Goal: Transaction & Acquisition: Register for event/course

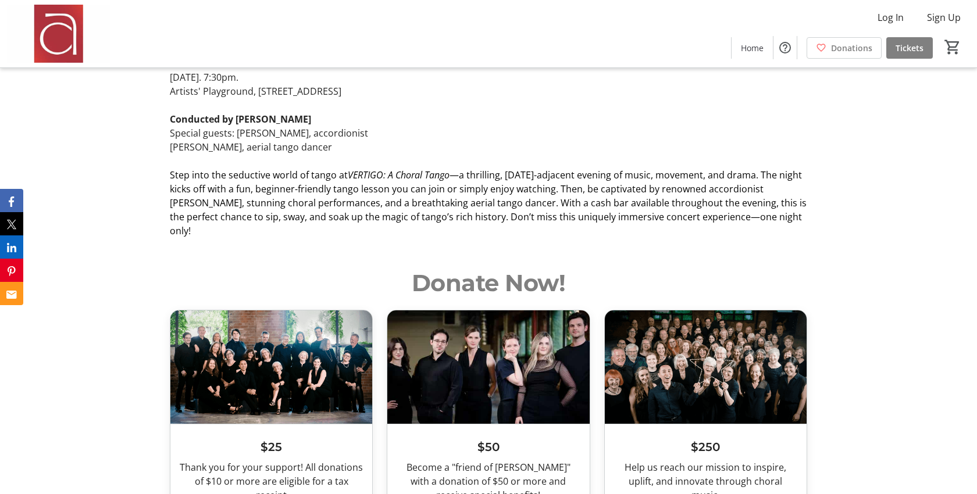
scroll to position [498, 0]
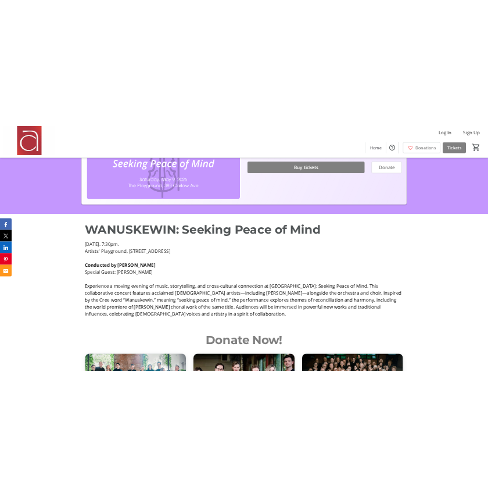
scroll to position [315, 0]
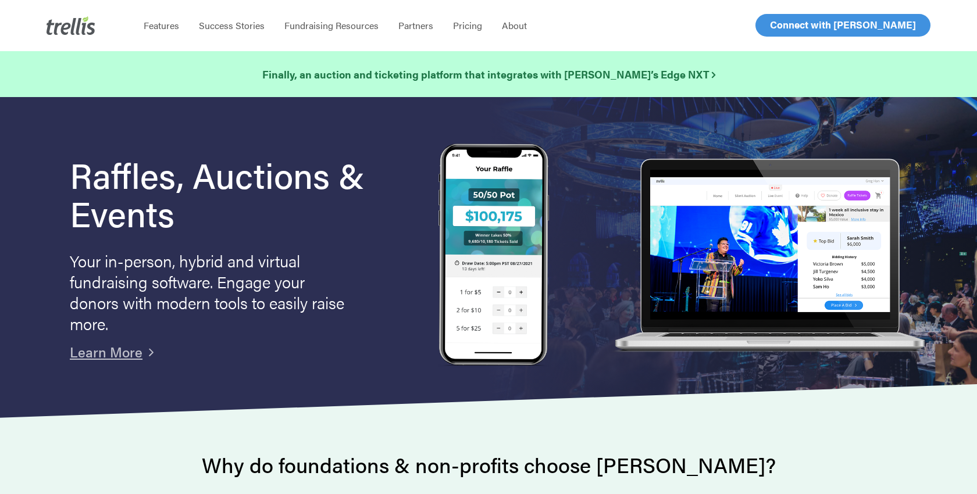
click at [771, 31] on span "Log In" at bounding box center [783, 25] width 28 height 14
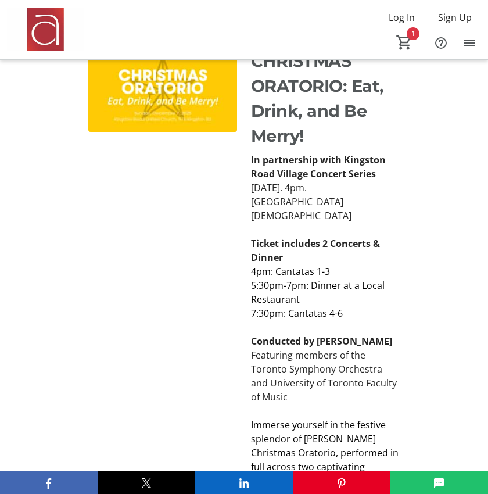
scroll to position [2558, 0]
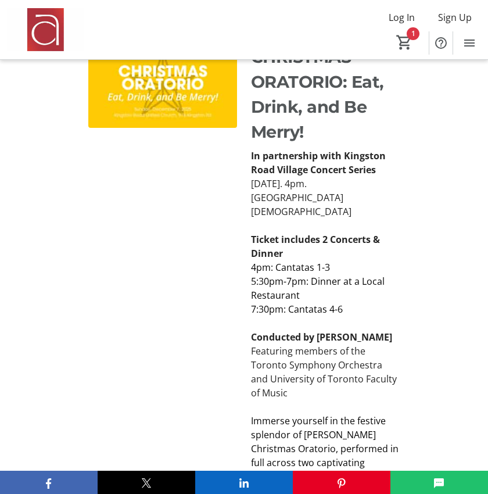
click at [253, 176] on strong "In partnership with Kingston Road Village Concert Series" at bounding box center [318, 162] width 135 height 27
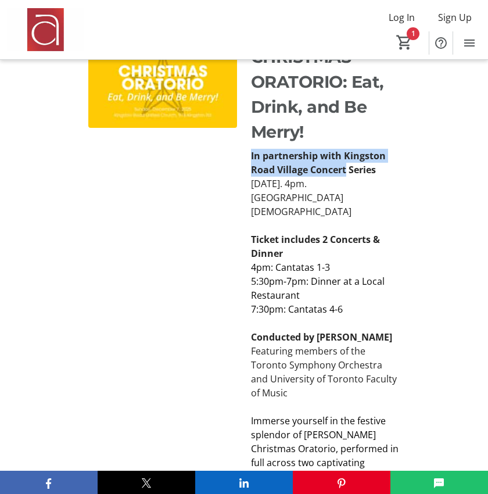
drag, startPoint x: 253, startPoint y: 182, endPoint x: 336, endPoint y: 198, distance: 84.7
click at [336, 176] on strong "In partnership with Kingston Road Village Concert Series" at bounding box center [318, 162] width 135 height 27
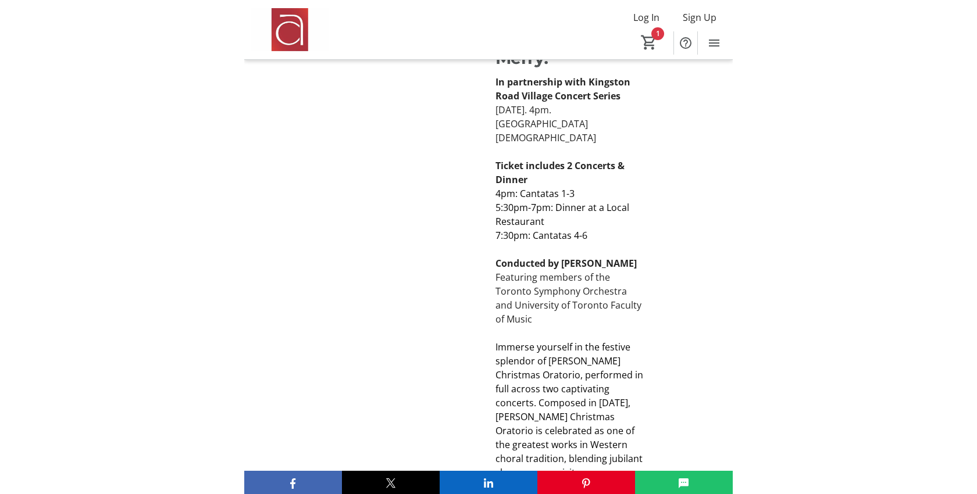
scroll to position [2716, 0]
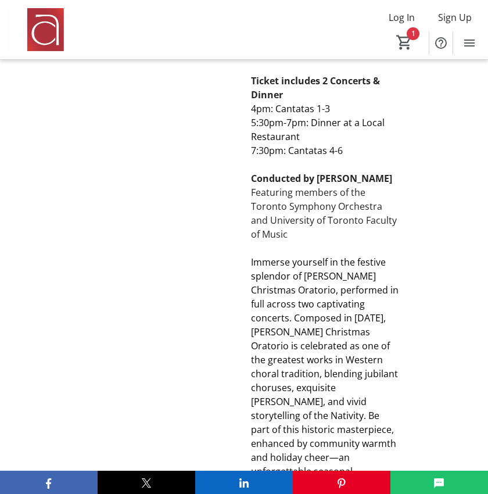
click at [262, 202] on p "Featuring members of the Toronto Symphony Orchestra and University of Toronto F…" at bounding box center [325, 213] width 149 height 56
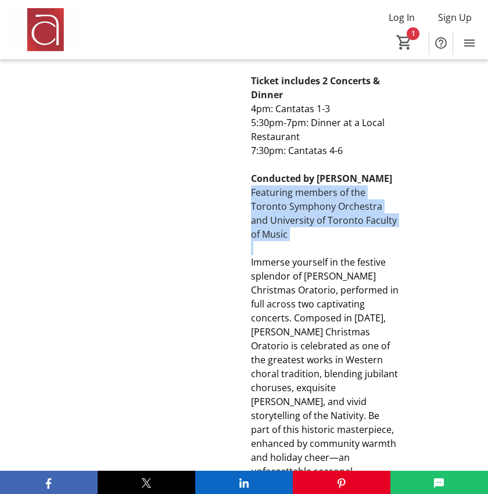
drag, startPoint x: 262, startPoint y: 202, endPoint x: 291, endPoint y: 245, distance: 51.4
click at [291, 241] on p "Featuring members of the Toronto Symphony Orchestra and University of Toronto F…" at bounding box center [325, 213] width 149 height 56
copy p "Featuring members of the Toronto Symphony Orchestra and University of Toronto F…"
click at [351, 228] on p "Featuring members of the Toronto Symphony Orchestra and University of Toronto F…" at bounding box center [325, 213] width 149 height 56
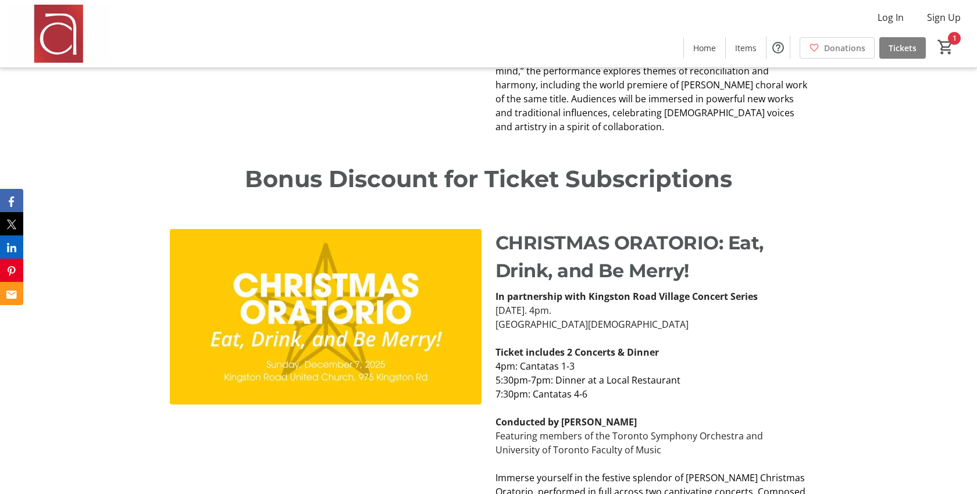
scroll to position [1824, 0]
click at [488, 228] on p "CHRISTMAS ORATORIO: Eat, Drink, and Be Merry!" at bounding box center [651, 256] width 312 height 56
click at [488, 12] on span "Log In" at bounding box center [890, 17] width 26 height 14
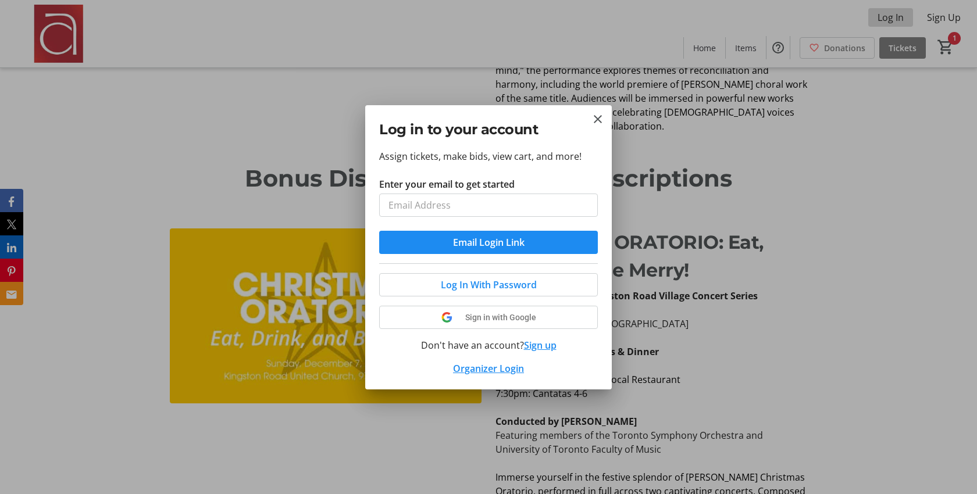
scroll to position [0, 0]
click at [488, 320] on div at bounding box center [488, 247] width 977 height 494
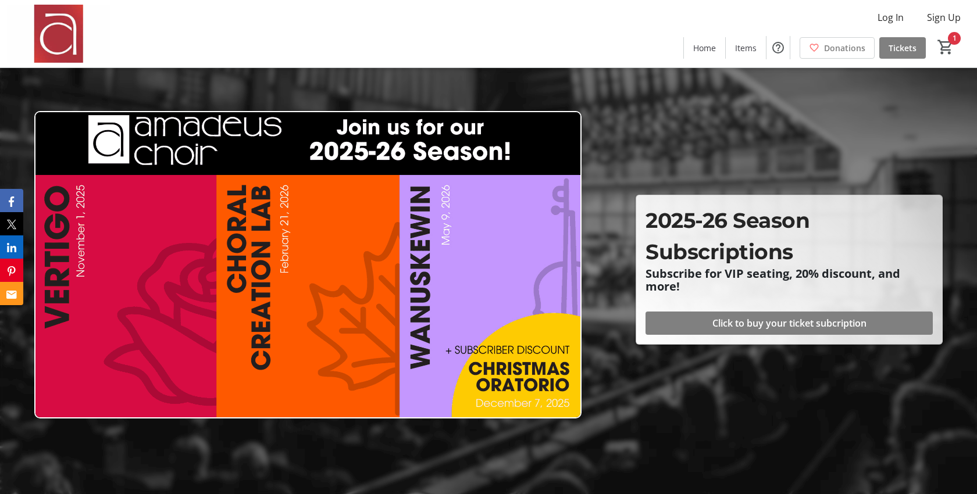
scroll to position [1824, 0]
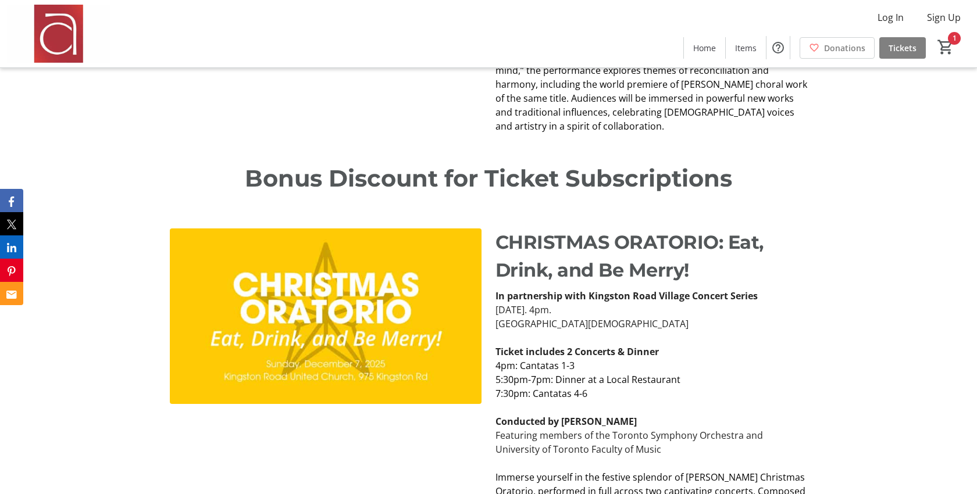
click at [488, 147] on div "Bonus Discount for Ticket Subscriptions" at bounding box center [488, 180] width 977 height 67
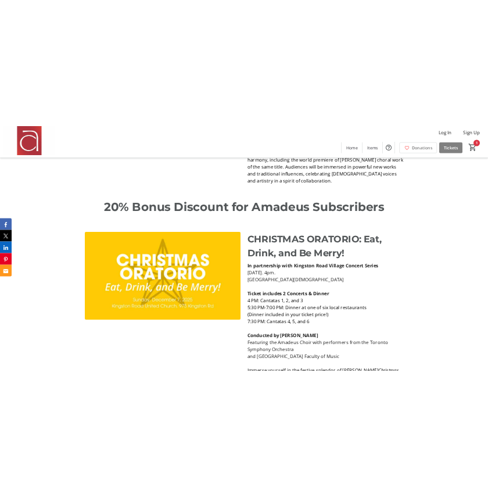
scroll to position [1952, 0]
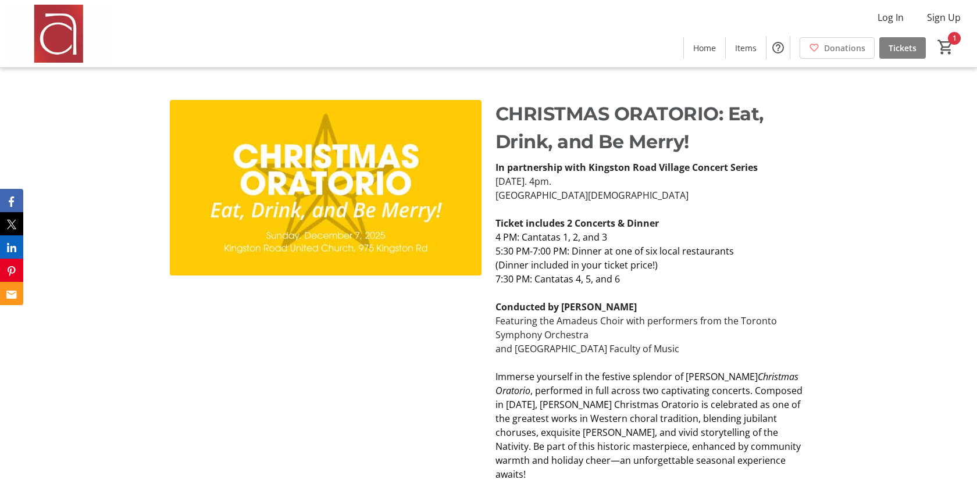
click at [508, 314] on p "Featuring the Amadeus Choir with performers from the Toronto Symphony Orchestra" at bounding box center [651, 328] width 312 height 28
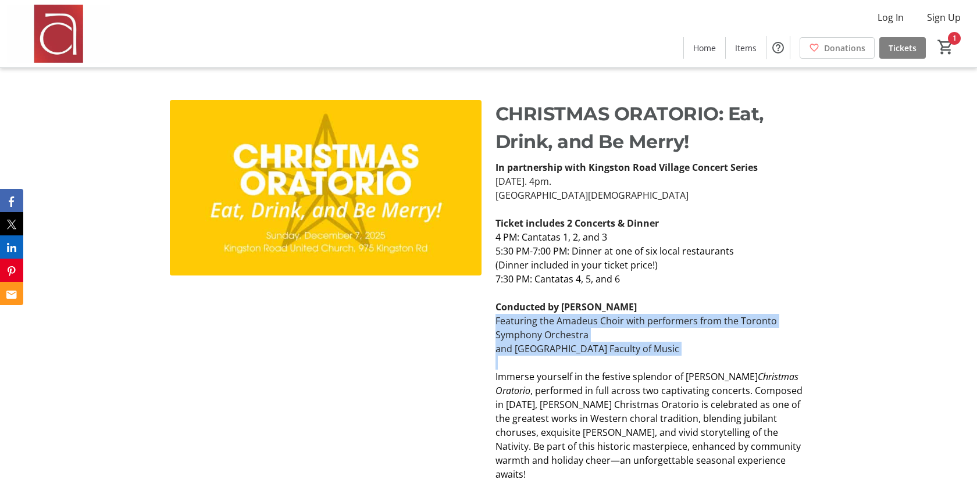
drag, startPoint x: 508, startPoint y: 292, endPoint x: 680, endPoint y: 324, distance: 175.2
click at [680, 324] on div "In partnership with Kingston Road Village Concert Series Sunday, December 7, 20…" at bounding box center [651, 355] width 312 height 391
copy div "Featuring the Amadeus Choir with performers from the Toronto Symphony Orchestra…"
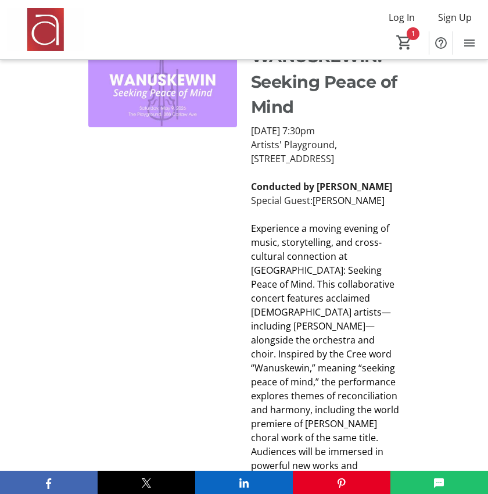
click at [412, 265] on div "WANUSKEWIN: Seeking Peace of Mind Saturday, May 9, 2025, 7:30pm Artists' Playgr…" at bounding box center [244, 286] width 488 height 512
click at [402, 16] on span "Log In" at bounding box center [402, 17] width 26 height 14
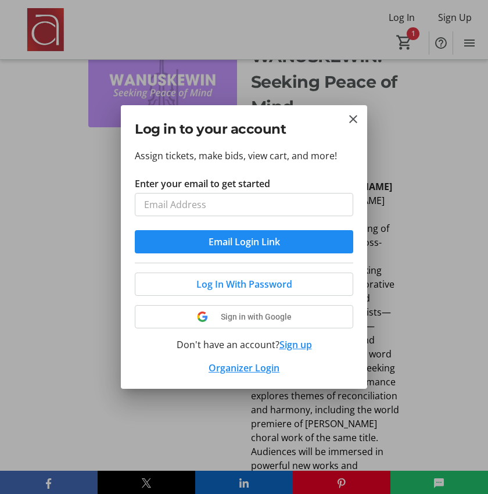
click at [318, 33] on div at bounding box center [244, 247] width 488 height 494
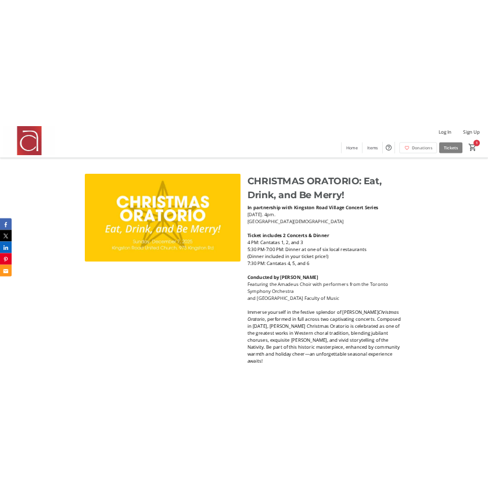
scroll to position [1595, 0]
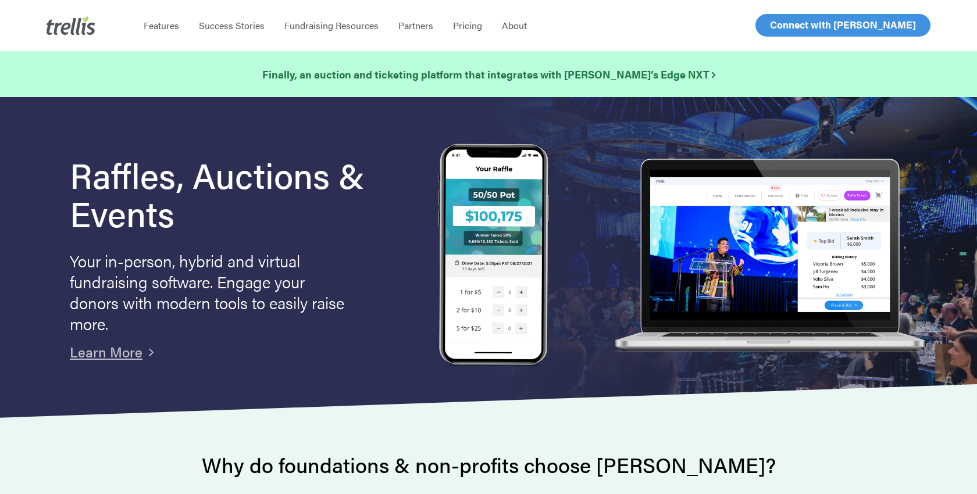
click at [488, 29] on span "Log In" at bounding box center [783, 25] width 28 height 14
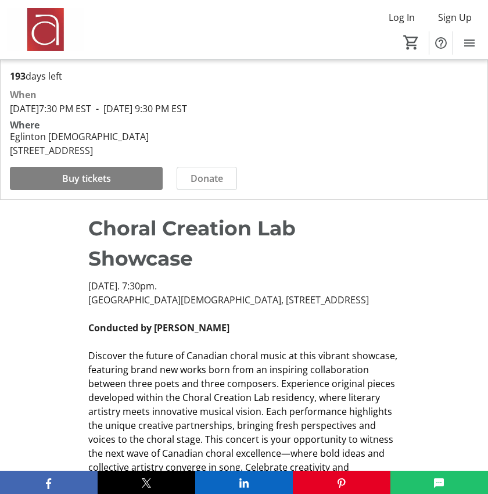
click at [185, 274] on p "Choral Creation Lab Showcase" at bounding box center [244, 244] width 312 height 60
click at [252, 274] on p "Choral Creation Lab Showcase" at bounding box center [244, 244] width 312 height 60
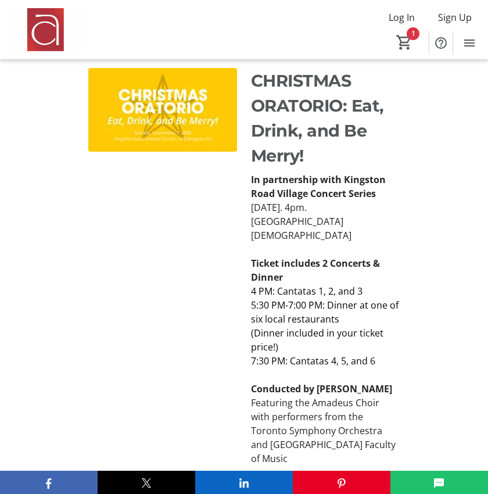
scroll to position [2597, 0]
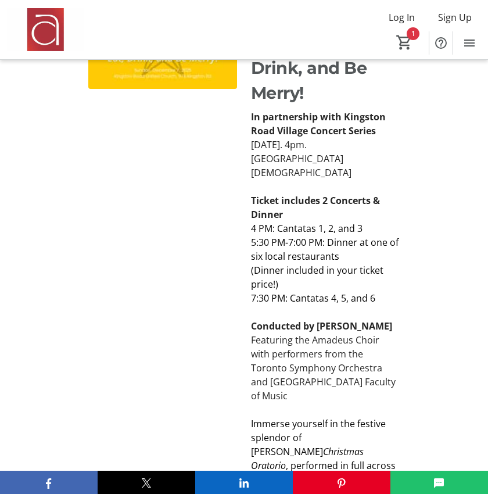
click at [308, 285] on p "(Dinner included in your ticket price!)" at bounding box center [325, 277] width 149 height 28
click at [255, 198] on strong "Ticket includes 2 Concerts & Dinner" at bounding box center [315, 207] width 129 height 27
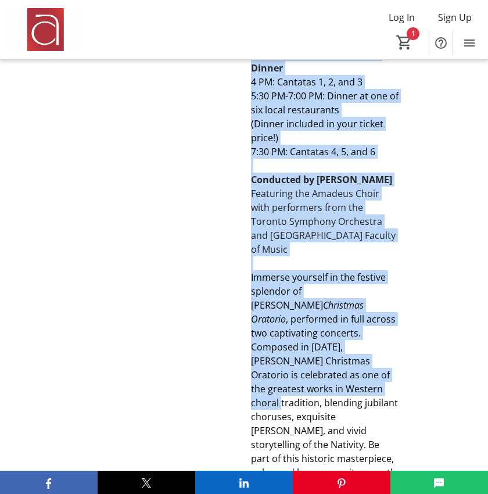
scroll to position [2782, 0]
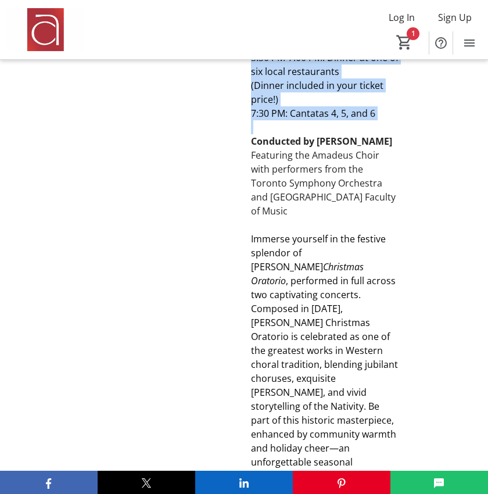
drag, startPoint x: 255, startPoint y: 198, endPoint x: 391, endPoint y: 110, distance: 162.2
click at [391, 110] on div "In partnership with Kingston Road Village Concert Series [DATE]. 4pm. [GEOGRAPH…" at bounding box center [325, 246] width 149 height 642
copy div "Ticket includes 2 Concerts & Dinner 4 PM: Cantatas 1, 2, and 3 5:30 PM-7:00 PM:…"
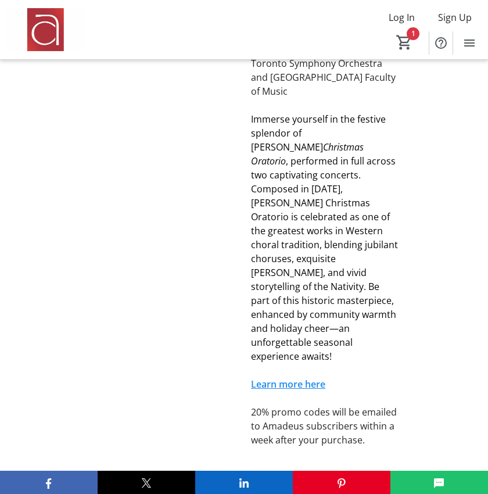
scroll to position [2940, 0]
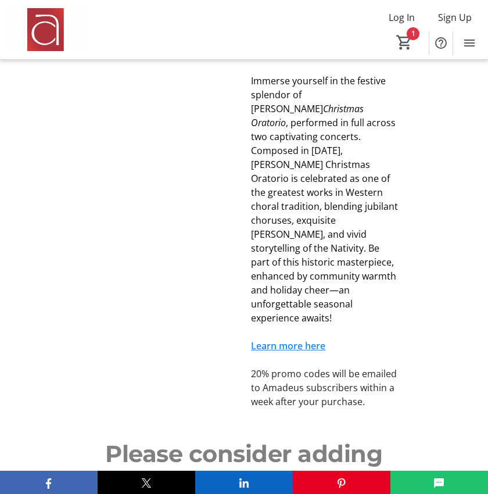
click at [319, 367] on p "20% promo codes will be emailed to Amadeus subscribers within a week after your…" at bounding box center [325, 388] width 149 height 42
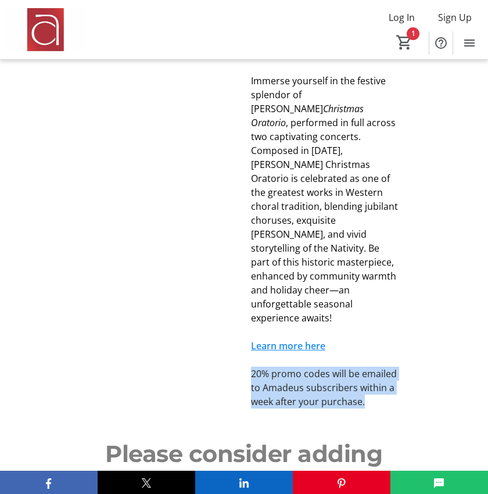
drag, startPoint x: 379, startPoint y: 368, endPoint x: 251, endPoint y: 334, distance: 133.0
click at [251, 334] on div "CHRISTMAS ORATORIO: Eat, Drink, and Be Merry! In partnership with Kingston Road…" at bounding box center [244, 35] width 488 height 775
copy p "20% promo codes will be emailed to Amadeus subscribers within a week after your…"
